Goal: Information Seeking & Learning: Find specific fact

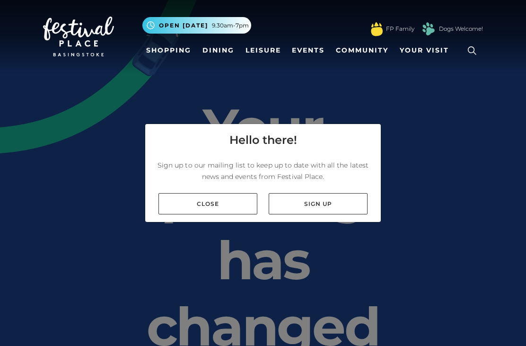
click at [221, 48] on link "Dining" at bounding box center [218, 51] width 39 height 18
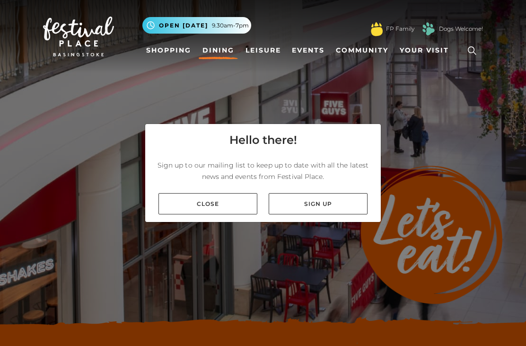
click at [215, 213] on link "Close" at bounding box center [207, 203] width 99 height 21
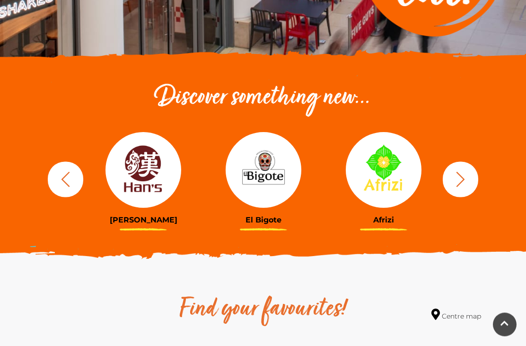
scroll to position [267, 0]
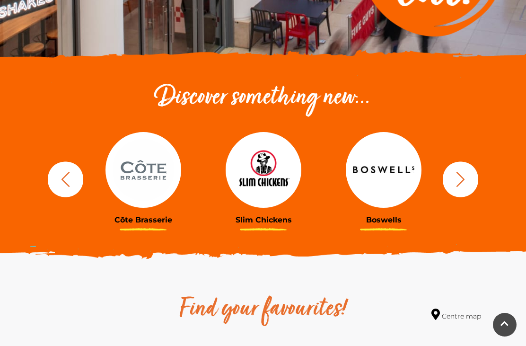
click at [141, 174] on img at bounding box center [143, 170] width 76 height 76
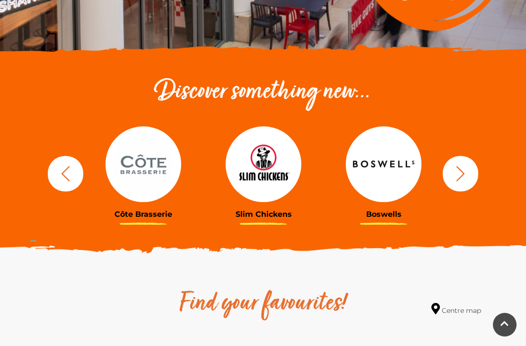
click at [382, 173] on img at bounding box center [384, 164] width 76 height 76
click at [389, 168] on img at bounding box center [384, 164] width 76 height 76
click at [382, 218] on h3 "Boswells" at bounding box center [384, 214] width 106 height 9
click at [451, 171] on button "button" at bounding box center [460, 173] width 35 height 35
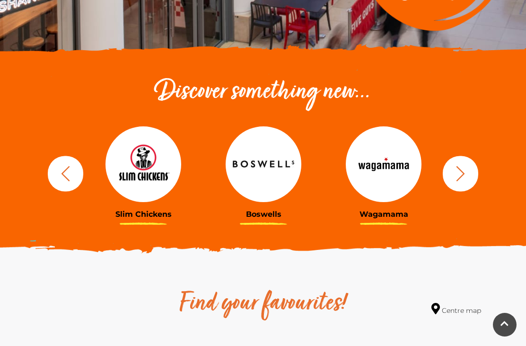
click at [470, 168] on button "button" at bounding box center [460, 173] width 35 height 35
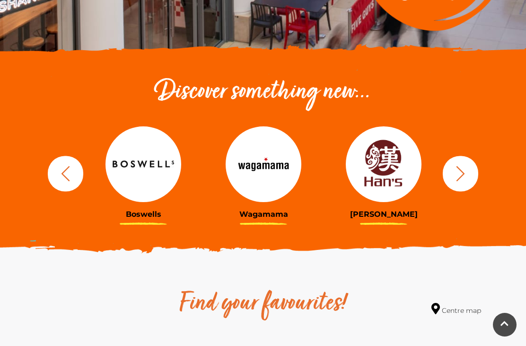
click at [467, 176] on icon "button" at bounding box center [461, 174] width 18 height 18
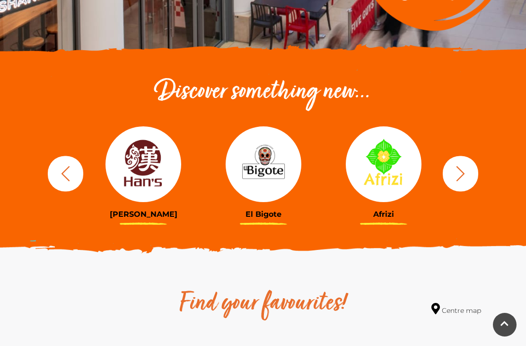
click at [301, 174] on img at bounding box center [264, 164] width 76 height 76
click at [389, 153] on img at bounding box center [384, 164] width 76 height 76
click at [261, 163] on img at bounding box center [264, 164] width 76 height 76
click at [459, 165] on icon "button" at bounding box center [461, 174] width 18 height 18
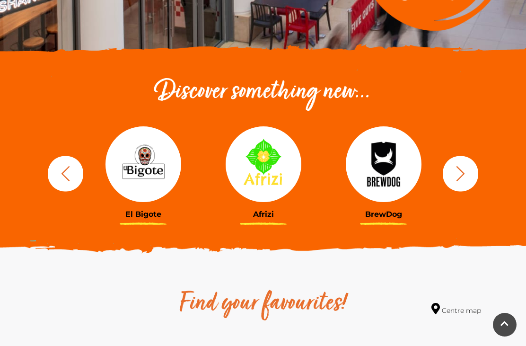
click at [459, 173] on icon "button" at bounding box center [461, 174] width 18 height 18
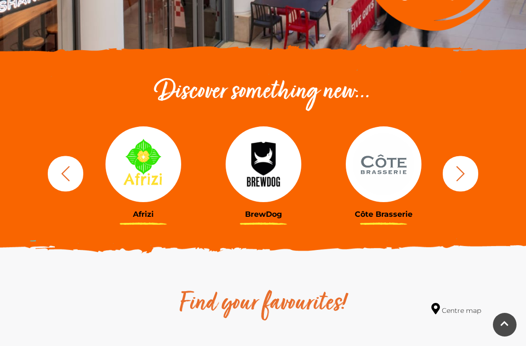
click at [247, 154] on img at bounding box center [264, 164] width 76 height 76
click at [268, 214] on h3 "BrewDog" at bounding box center [264, 214] width 106 height 9
click at [271, 168] on img at bounding box center [264, 164] width 76 height 76
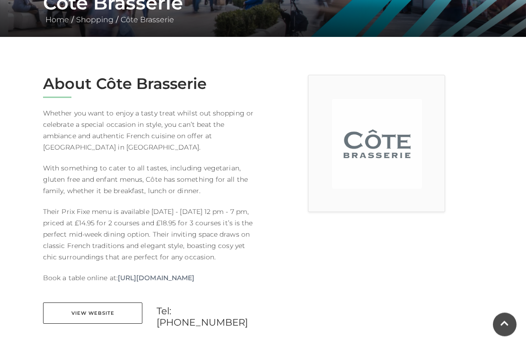
scroll to position [222, 0]
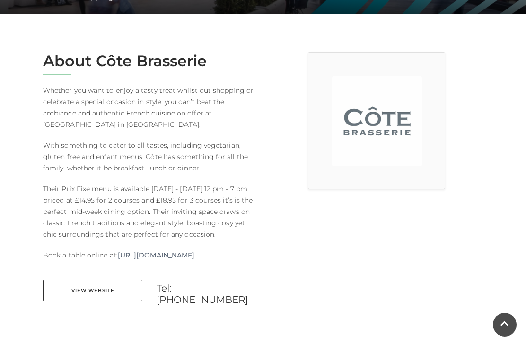
click at [115, 299] on link "View Website" at bounding box center [92, 290] width 99 height 21
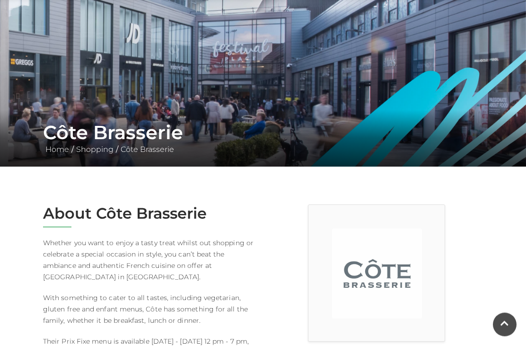
scroll to position [0, 0]
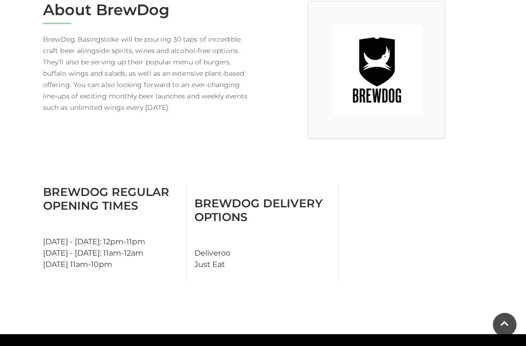
scroll to position [275, 0]
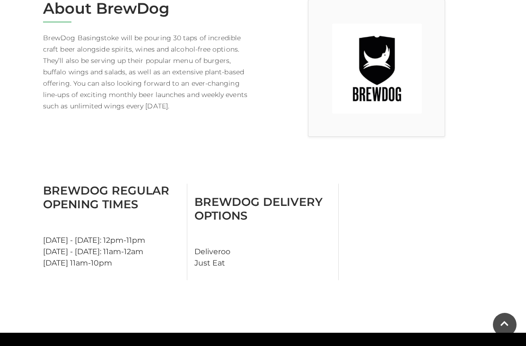
click at [99, 195] on h3 "BrewDog Regular Opening Times" at bounding box center [111, 197] width 137 height 27
click at [84, 255] on div "BrewDog Regular Opening Times [DATE] - [DATE]: 12pm-11pm [DATE] - [DATE]: 11am-…" at bounding box center [111, 232] width 151 height 97
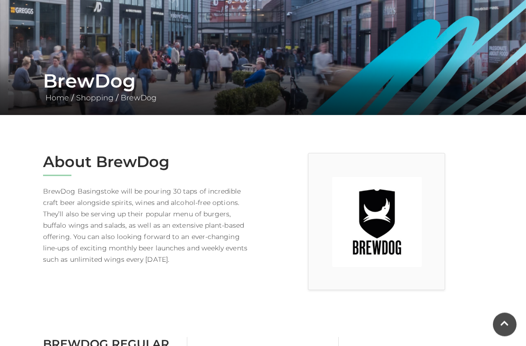
scroll to position [122, 0]
click at [96, 159] on h2 "About BrewDog" at bounding box center [149, 162] width 213 height 18
click at [364, 236] on img at bounding box center [377, 222] width 90 height 90
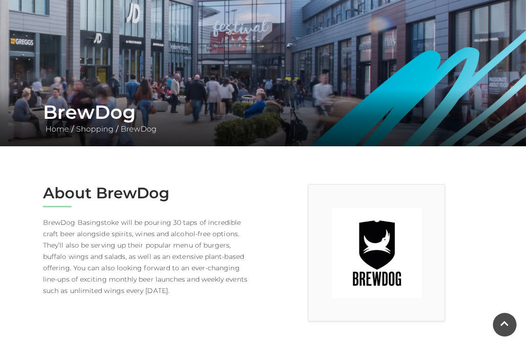
scroll to position [89, 0]
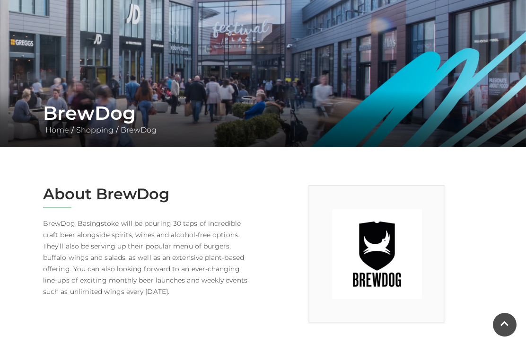
click at [375, 246] on img at bounding box center [377, 254] width 90 height 90
click at [384, 253] on img at bounding box center [377, 254] width 90 height 90
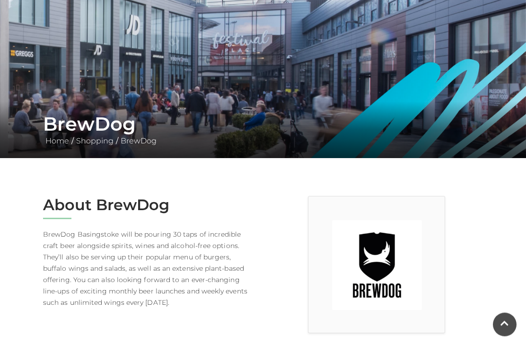
scroll to position [0, 0]
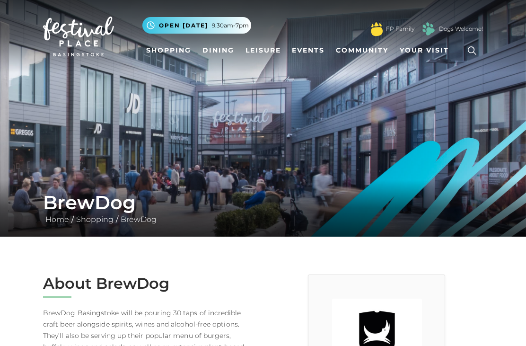
click at [225, 51] on link "Dining" at bounding box center [218, 51] width 39 height 18
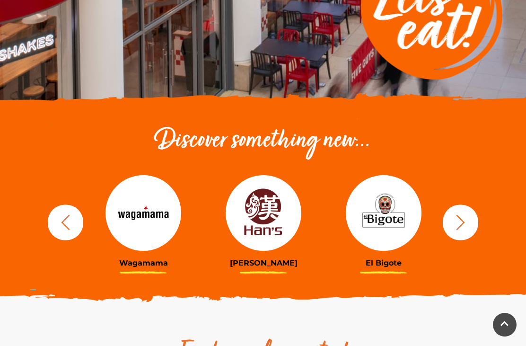
scroll to position [232, 0]
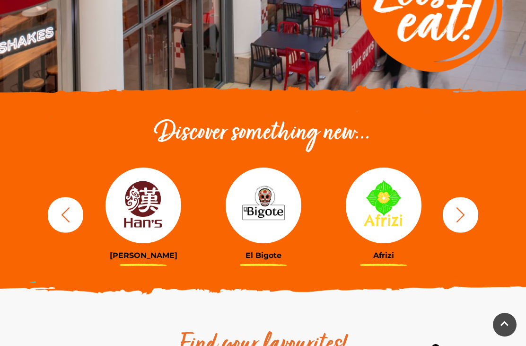
click at [470, 224] on button "button" at bounding box center [460, 214] width 35 height 35
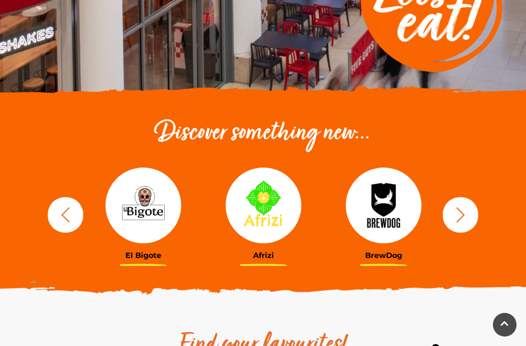
click at [386, 207] on img at bounding box center [384, 205] width 76 height 76
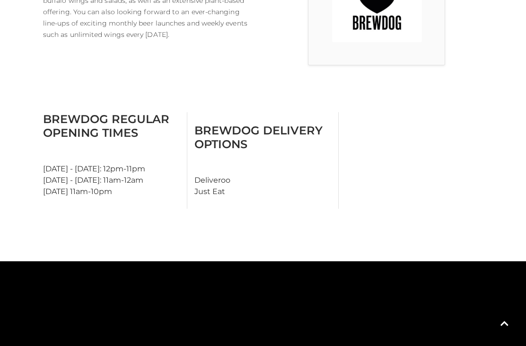
scroll to position [348, 0]
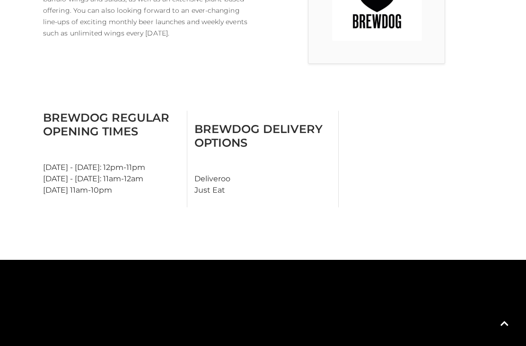
click at [78, 123] on h3 "BrewDog Regular Opening Times" at bounding box center [111, 124] width 137 height 27
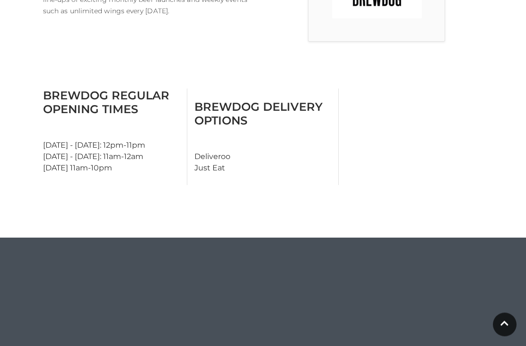
scroll to position [370, 0]
